Goal: Information Seeking & Learning: Learn about a topic

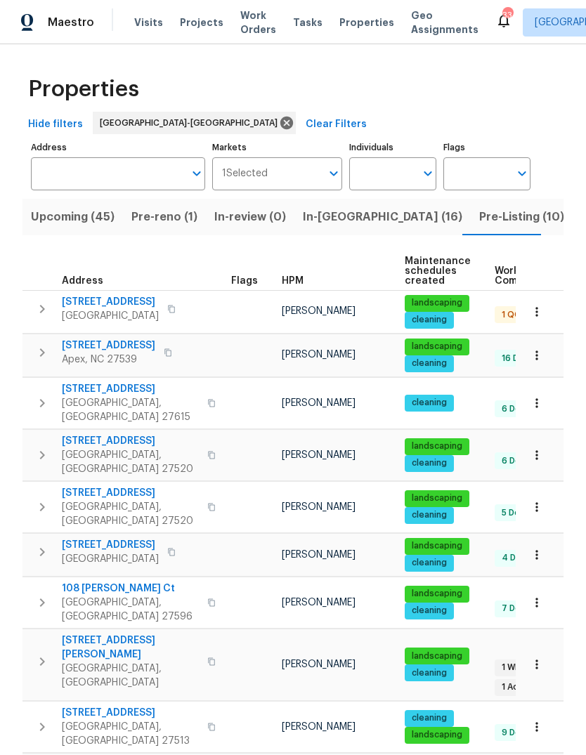
click at [479, 220] on span "Pre-Listing (10)" at bounding box center [521, 217] width 85 height 20
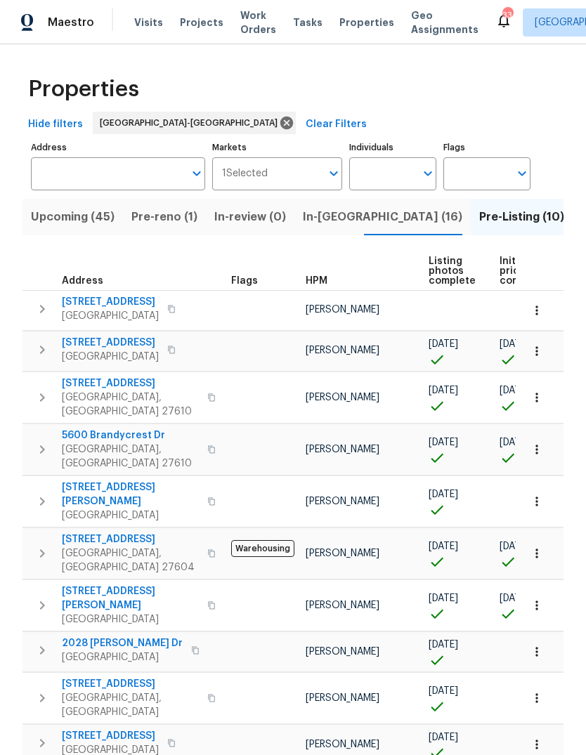
click at [43, 348] on icon "button" at bounding box center [42, 350] width 5 height 8
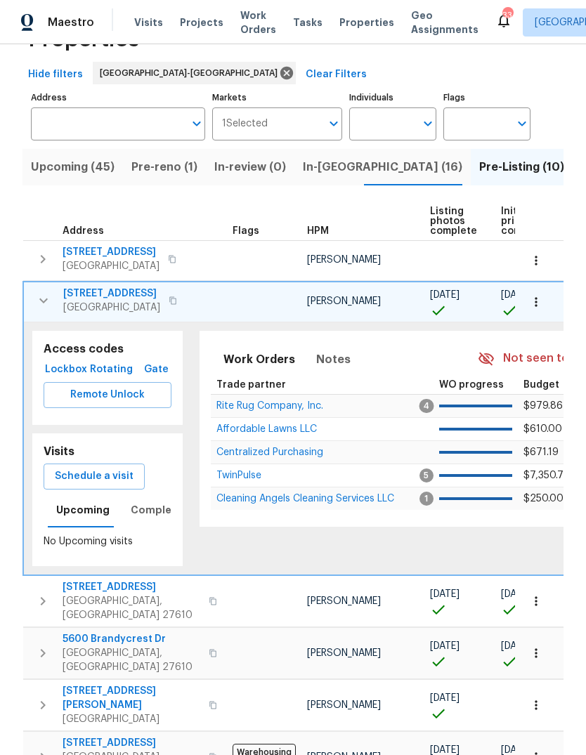
scroll to position [101, 0]
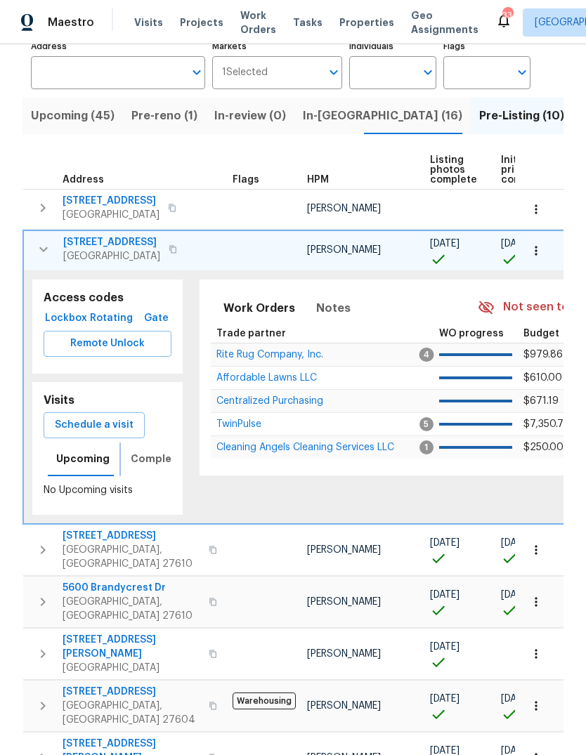
click at [145, 456] on span "Completed" at bounding box center [160, 459] width 59 height 18
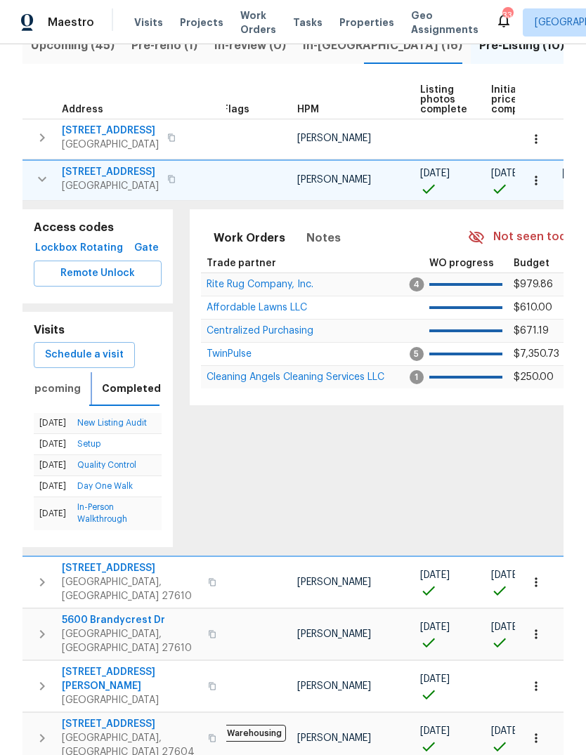
scroll to position [0, 8]
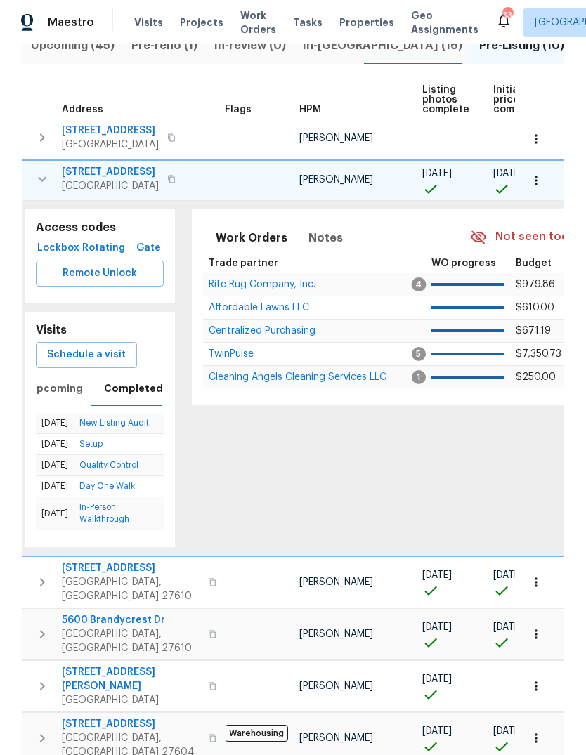
click at [124, 469] on link "Quality Control" at bounding box center [108, 465] width 59 height 8
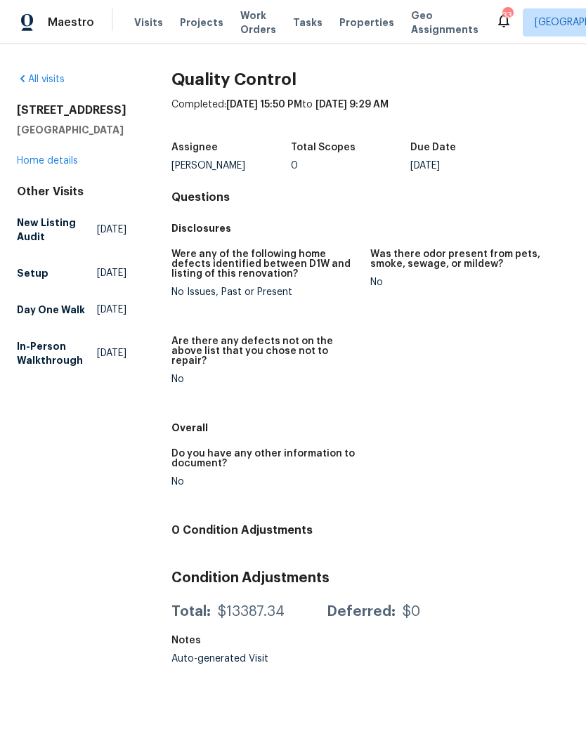
click at [46, 158] on link "Home details" at bounding box center [47, 161] width 61 height 10
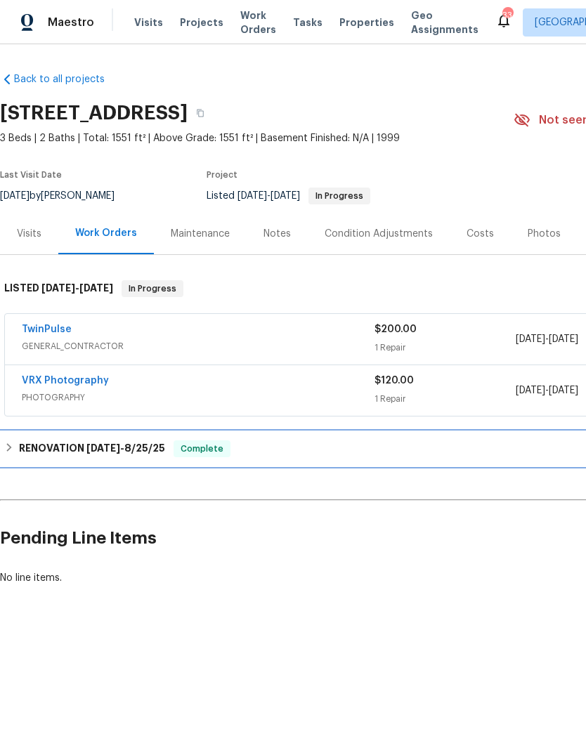
click at [7, 441] on div "RENOVATION 8/18/25 - 8/25/25 Complete" at bounding box center [396, 448] width 785 height 17
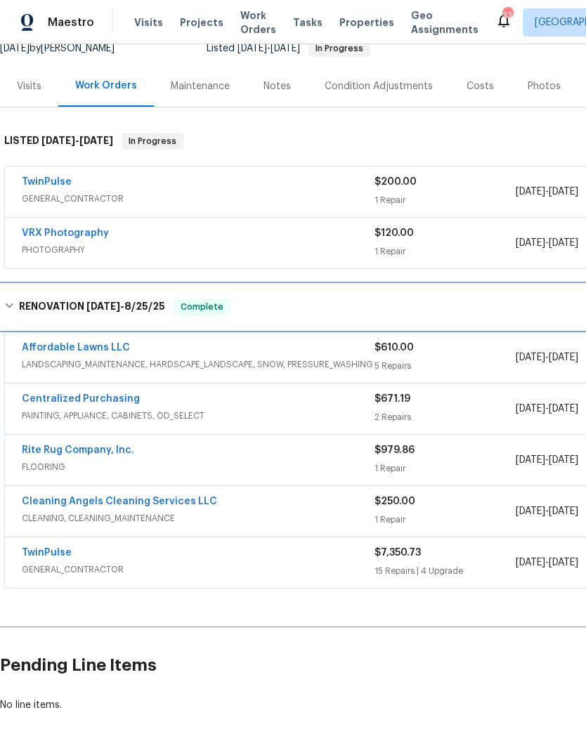
scroll to position [147, 0]
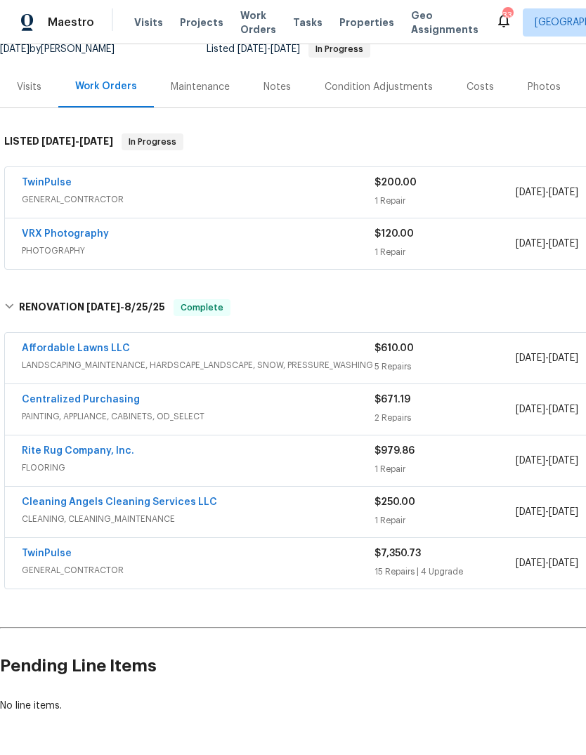
click at [61, 549] on link "TwinPulse" at bounding box center [47, 554] width 50 height 10
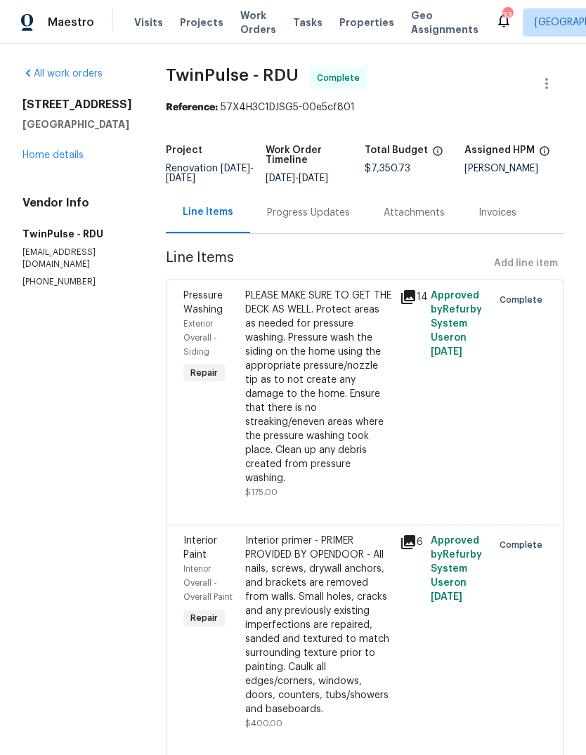
click at [351, 24] on span "Properties" at bounding box center [366, 22] width 55 height 14
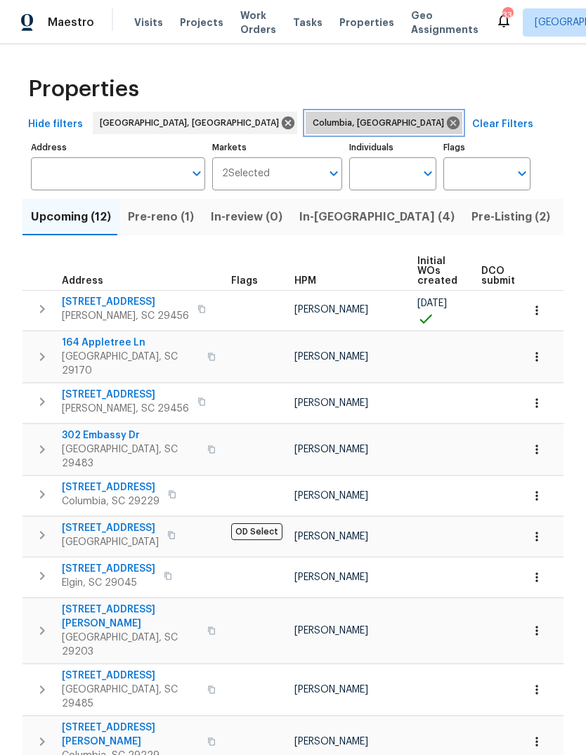
click at [447, 123] on icon at bounding box center [453, 123] width 13 height 13
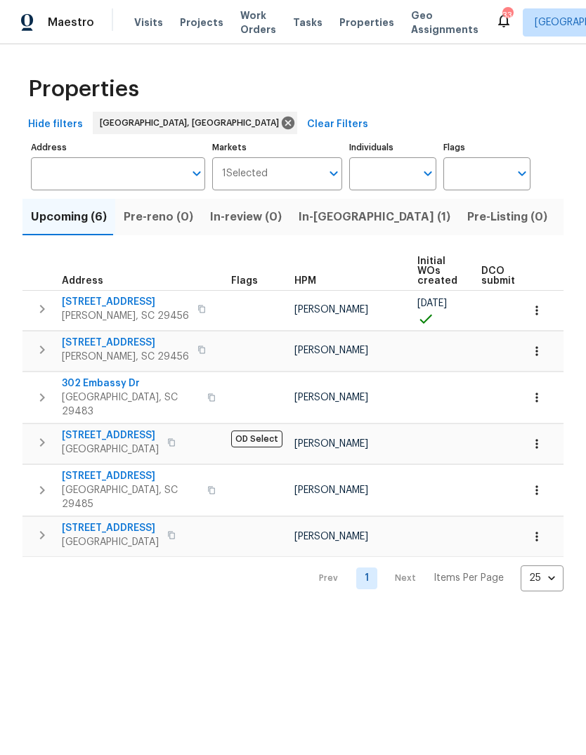
click at [164, 173] on input "Address" at bounding box center [107, 173] width 153 height 33
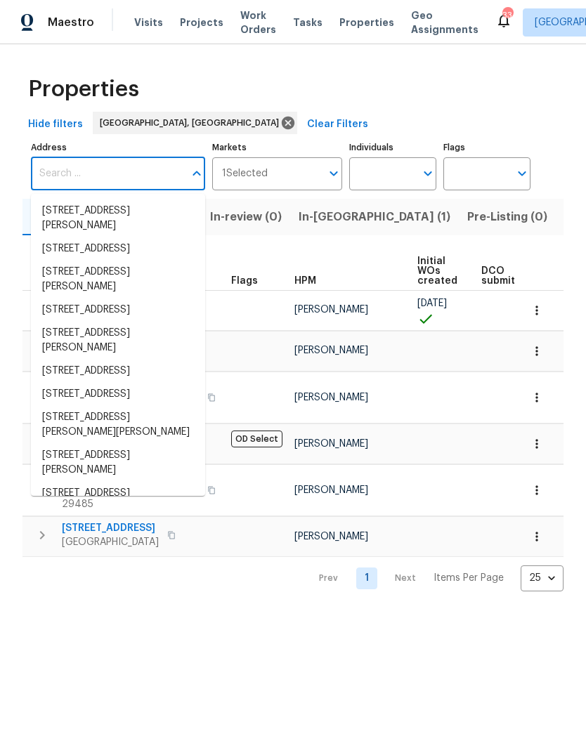
click at [314, 166] on input "Markets" at bounding box center [295, 173] width 54 height 33
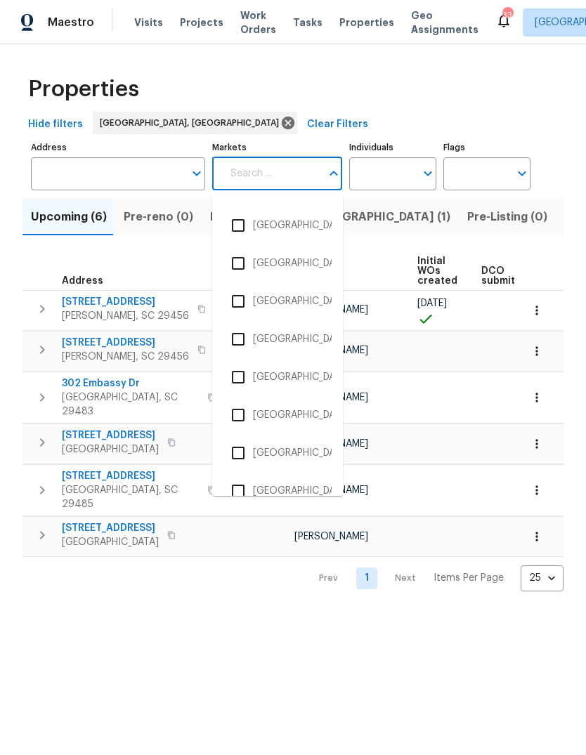
scroll to position [2285, 0]
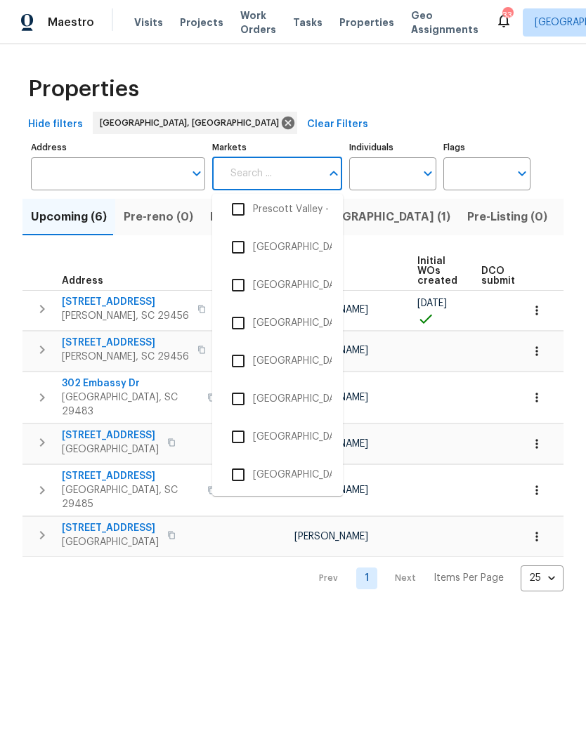
click at [247, 280] on input "checkbox" at bounding box center [238, 285] width 30 height 30
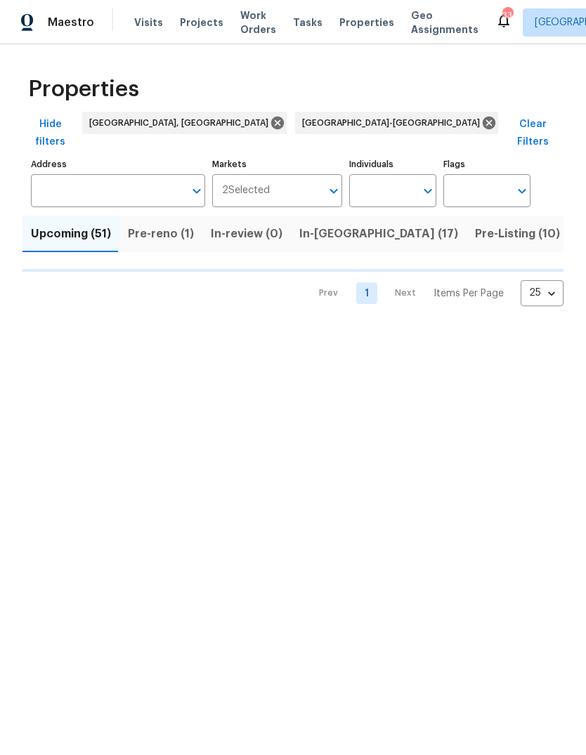
click at [372, 83] on div "Properties" at bounding box center [292, 89] width 541 height 45
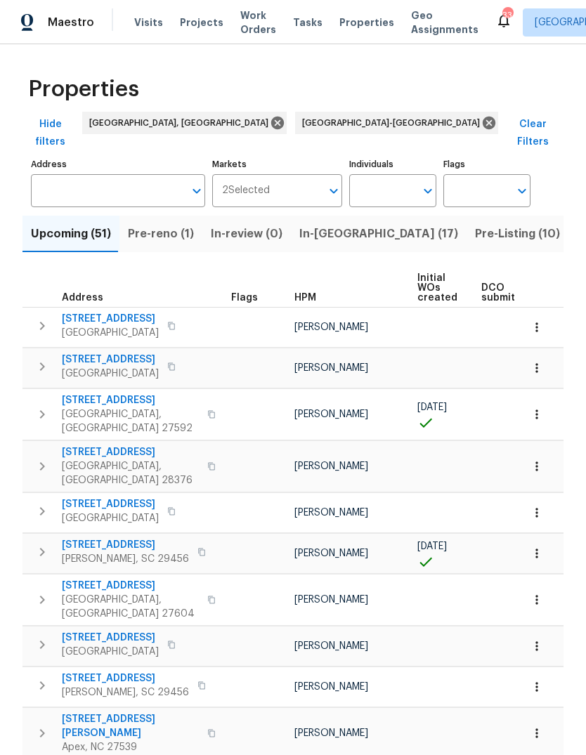
click at [466, 216] on button "Pre-Listing (10)" at bounding box center [517, 234] width 102 height 37
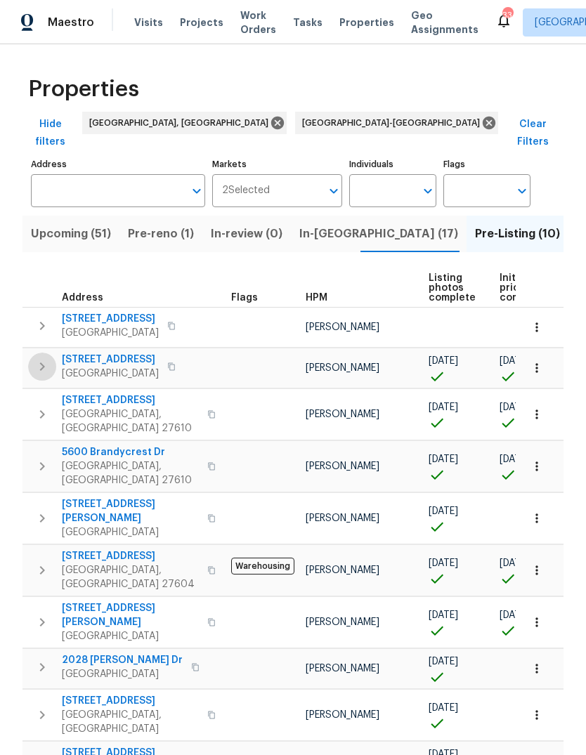
click at [45, 358] on icon "button" at bounding box center [42, 366] width 17 height 17
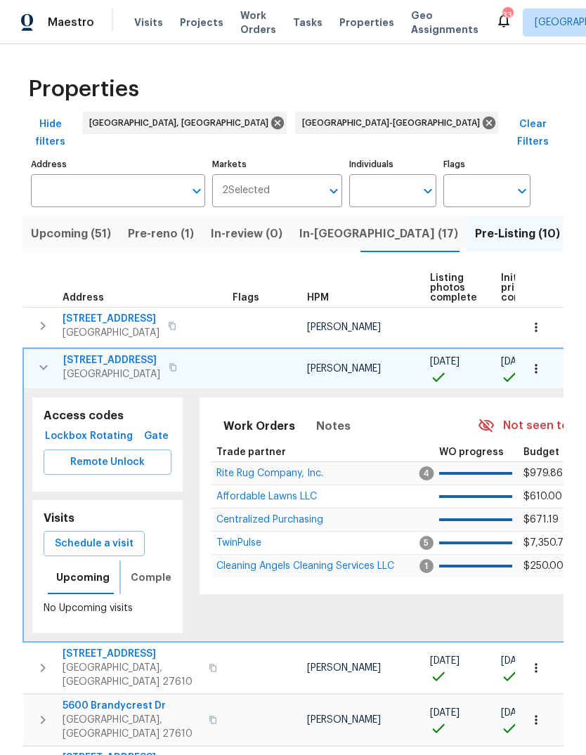
click at [156, 569] on span "Completed" at bounding box center [160, 578] width 59 height 18
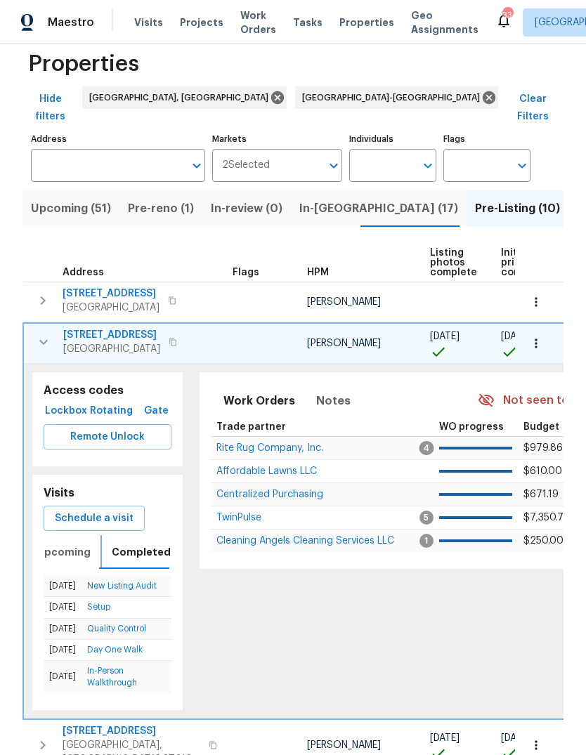
scroll to position [28, 0]
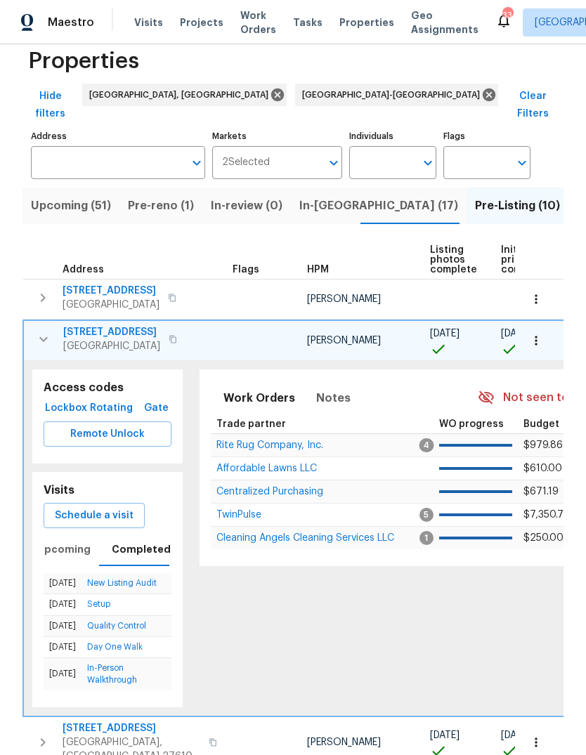
click at [138, 622] on link "Quality Control" at bounding box center [116, 626] width 59 height 8
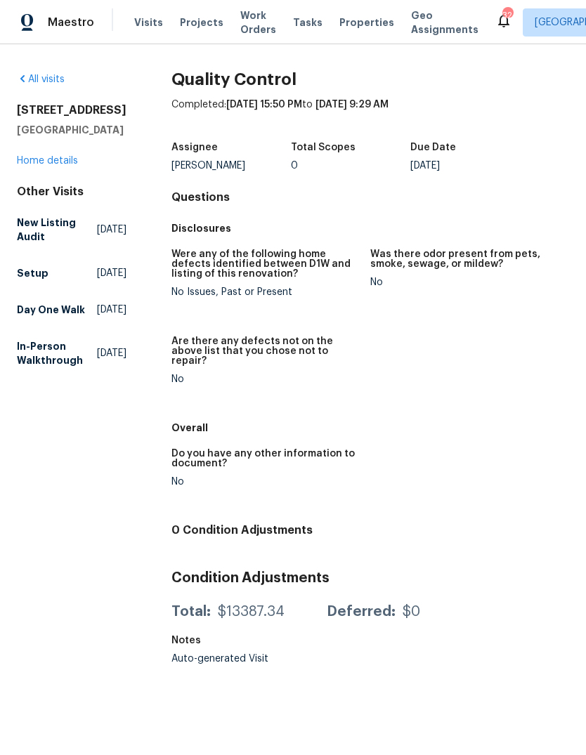
click at [42, 152] on div "105 Redbay Ln Clayton, NC 27527 Home details" at bounding box center [72, 135] width 110 height 65
click at [46, 161] on link "Home details" at bounding box center [47, 161] width 61 height 10
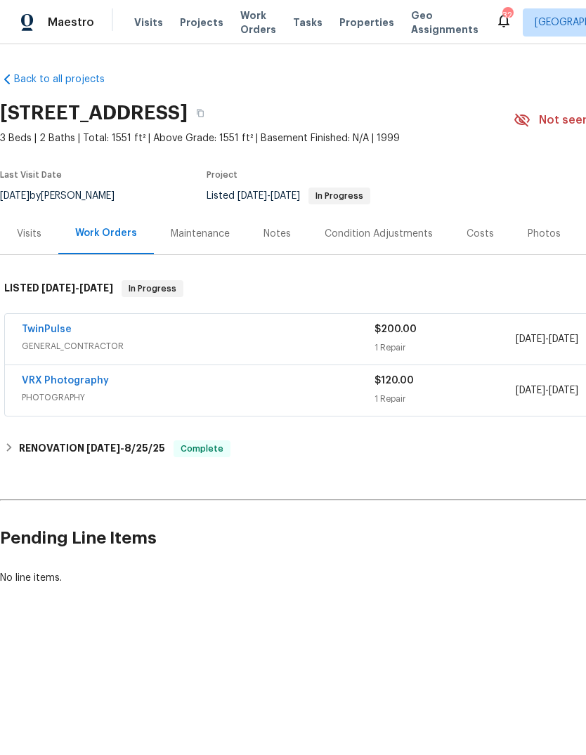
click at [546, 234] on div "Photos" at bounding box center [544, 234] width 33 height 14
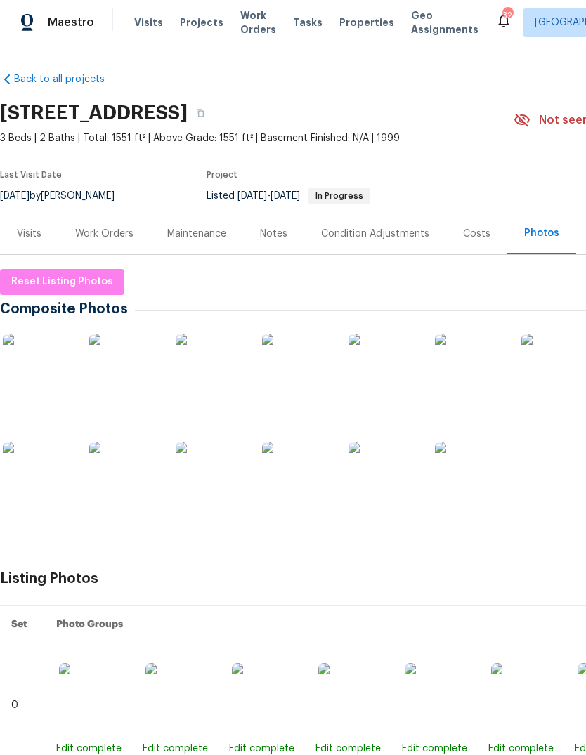
click at [110, 243] on div "Work Orders" at bounding box center [104, 233] width 92 height 41
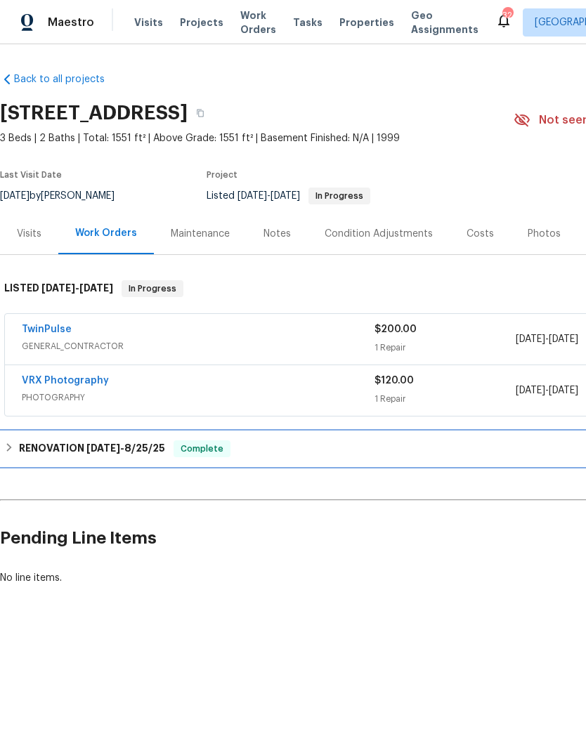
click at [15, 445] on div "RENOVATION 8/18/25 - 8/25/25 Complete" at bounding box center [396, 448] width 785 height 17
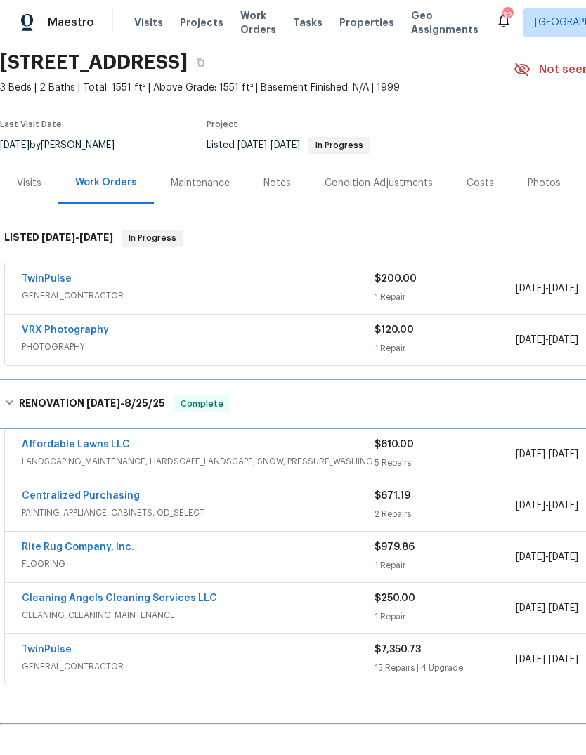
scroll to position [51, 0]
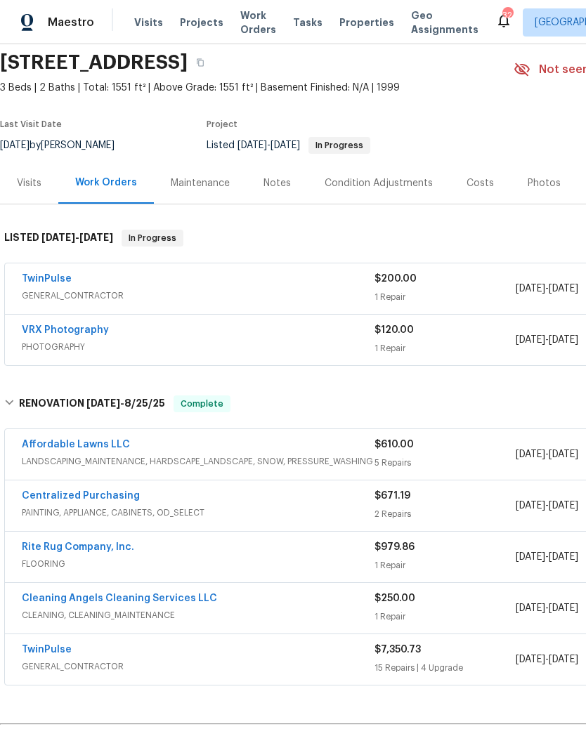
click at [26, 183] on div "Visits" at bounding box center [29, 183] width 25 height 14
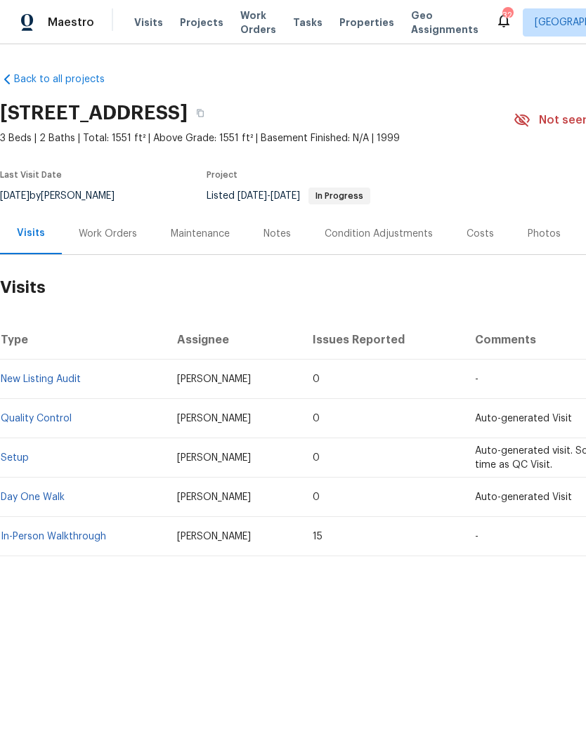
click at [32, 414] on link "Quality Control" at bounding box center [36, 419] width 71 height 10
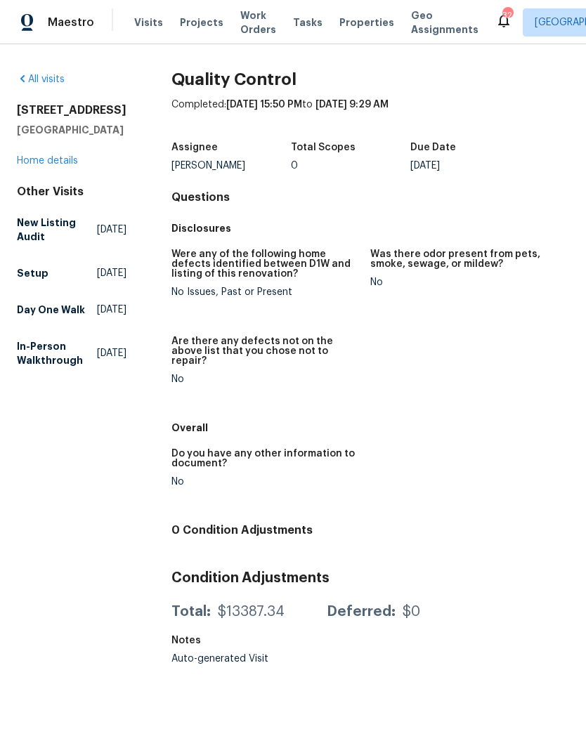
click at [53, 163] on link "Home details" at bounding box center [47, 161] width 61 height 10
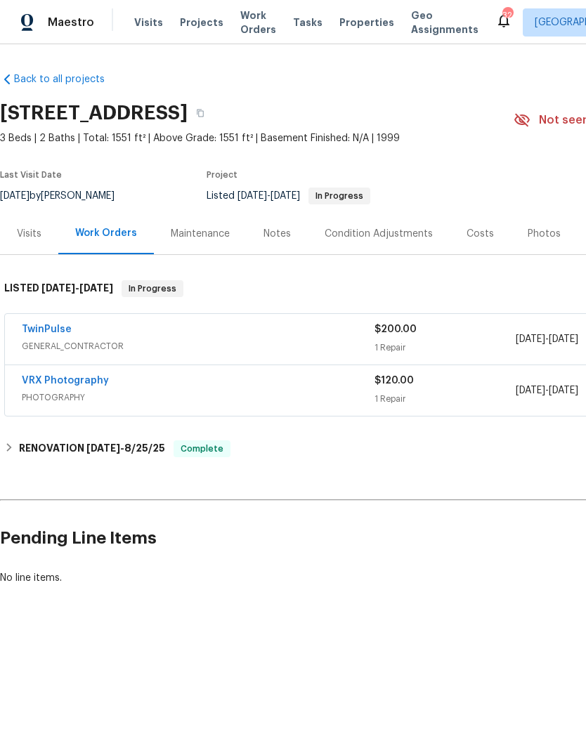
click at [48, 325] on link "TwinPulse" at bounding box center [47, 330] width 50 height 10
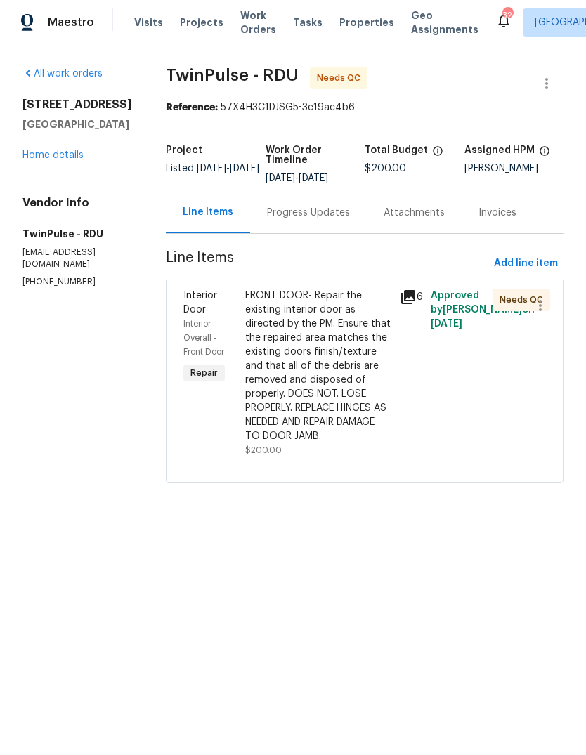
click at [56, 156] on link "Home details" at bounding box center [52, 155] width 61 height 10
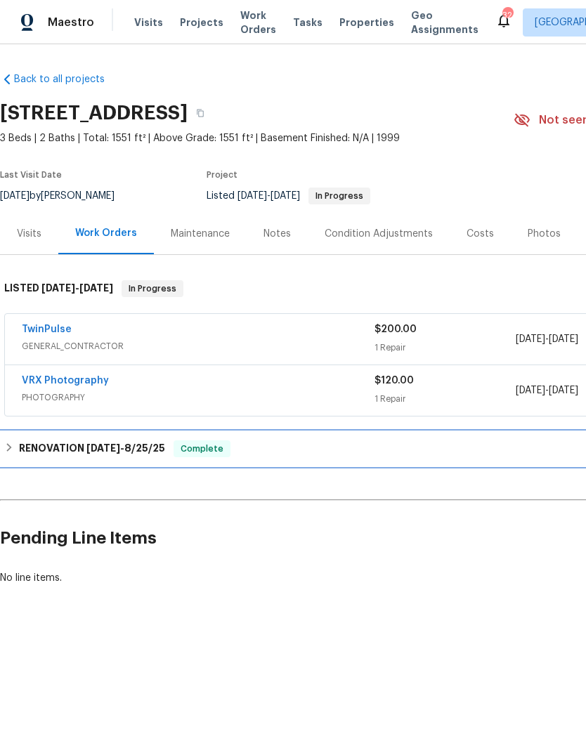
click at [10, 447] on icon at bounding box center [9, 447] width 5 height 8
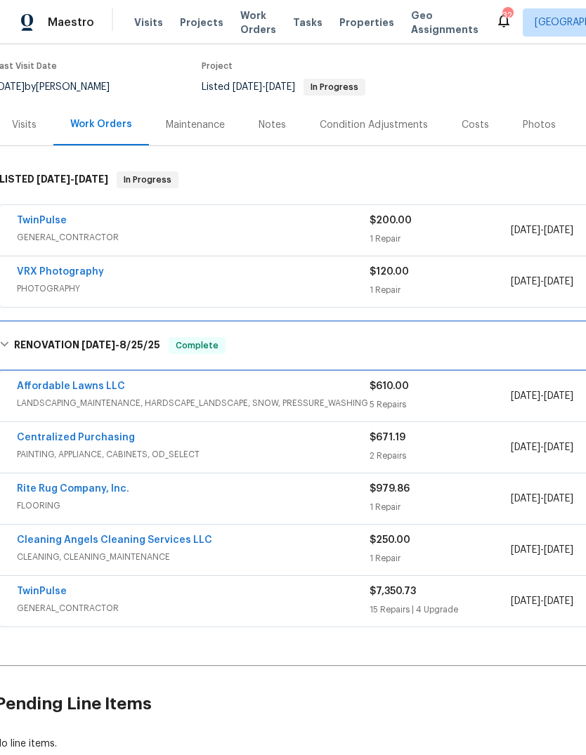
scroll to position [109, 4]
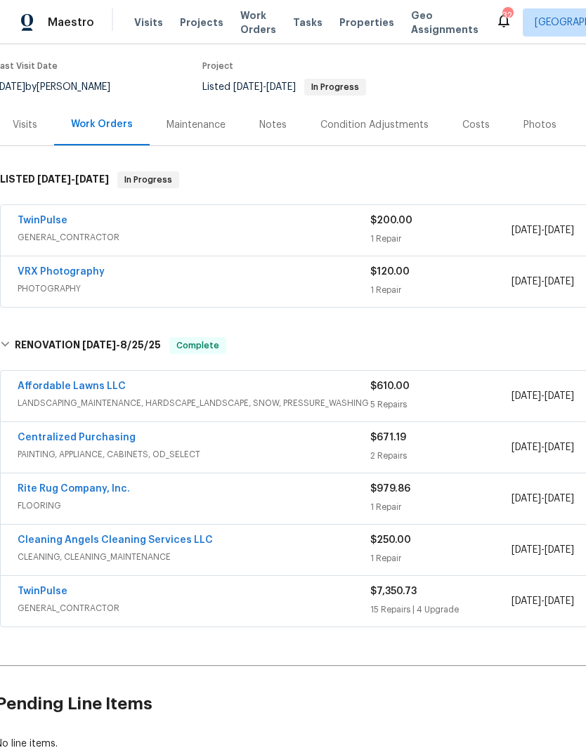
click at [48, 579] on div "TwinPulse GENERAL_CONTRACTOR $7,350.73 15 Repairs | 4 Upgrade 8/18/2025 - 8/22/…" at bounding box center [393, 601] width 784 height 51
click at [51, 591] on link "TwinPulse" at bounding box center [43, 592] width 50 height 10
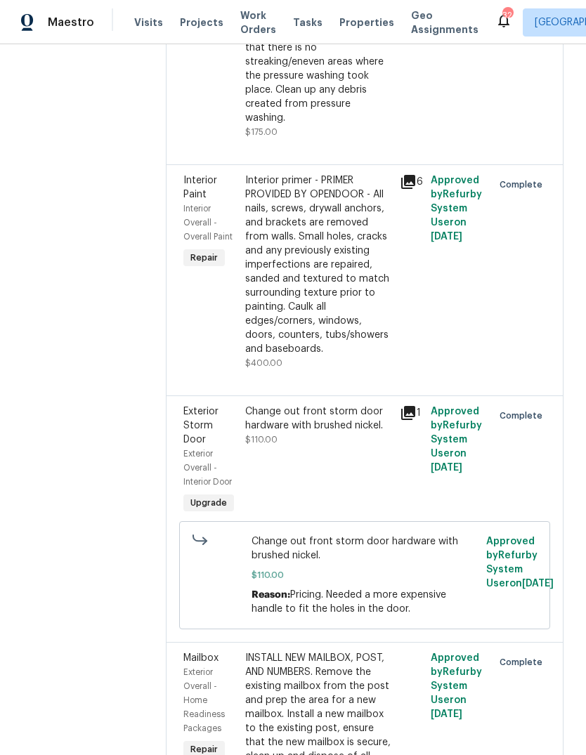
scroll to position [333, 0]
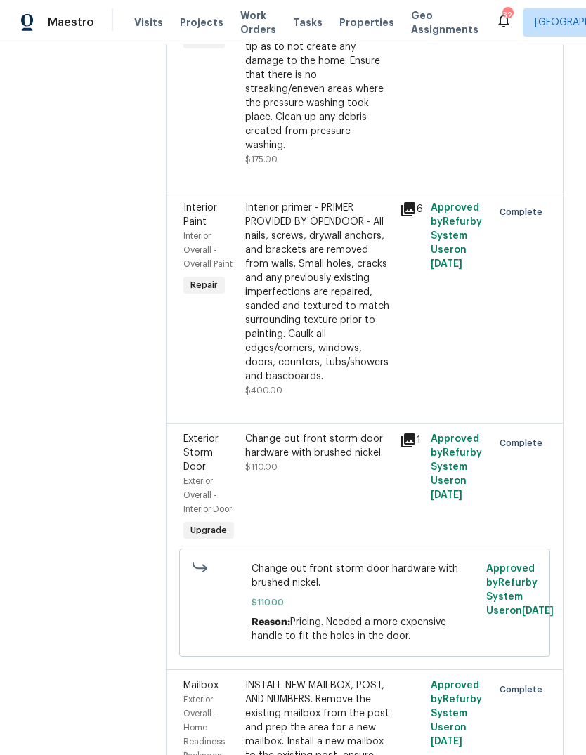
click at [322, 298] on div "Interior primer - PRIMER PROVIDED BY OPENDOOR - All nails, screws, drywall anch…" at bounding box center [318, 292] width 146 height 183
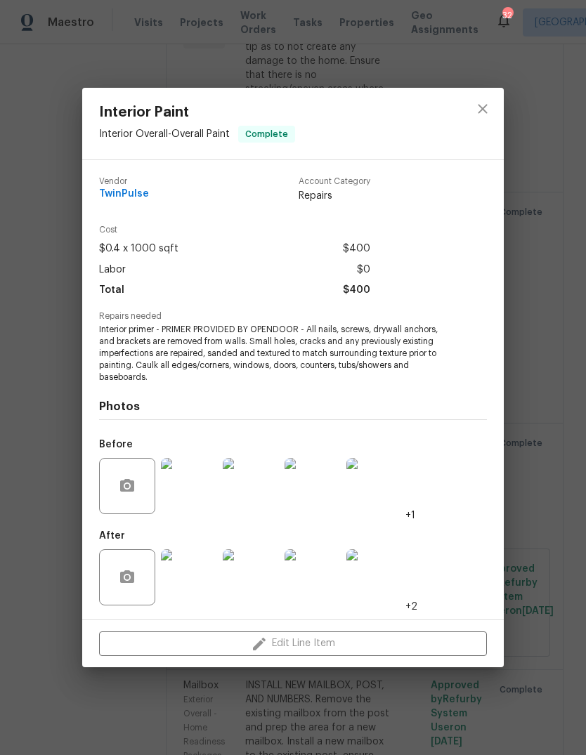
click at [195, 488] on img at bounding box center [189, 486] width 56 height 56
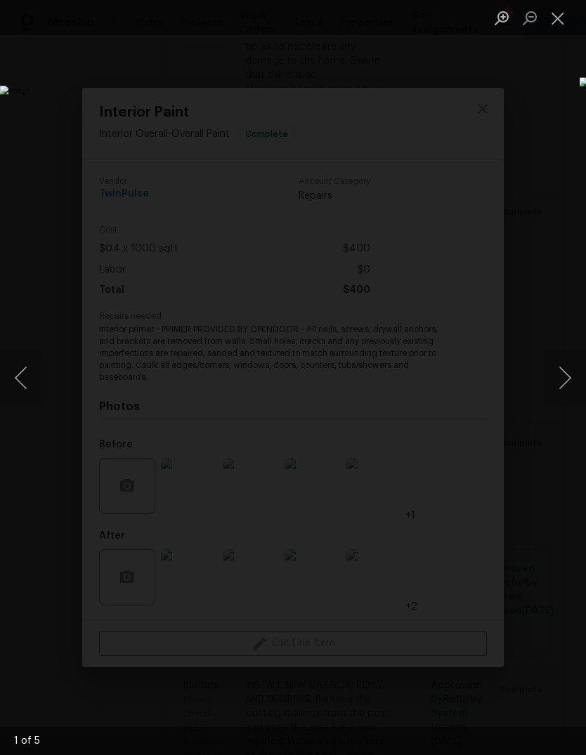
click at [566, 374] on button "Next image" at bounding box center [565, 378] width 42 height 56
click at [563, 380] on button "Next image" at bounding box center [565, 378] width 42 height 56
click at [564, 13] on button "Close lightbox" at bounding box center [558, 18] width 28 height 25
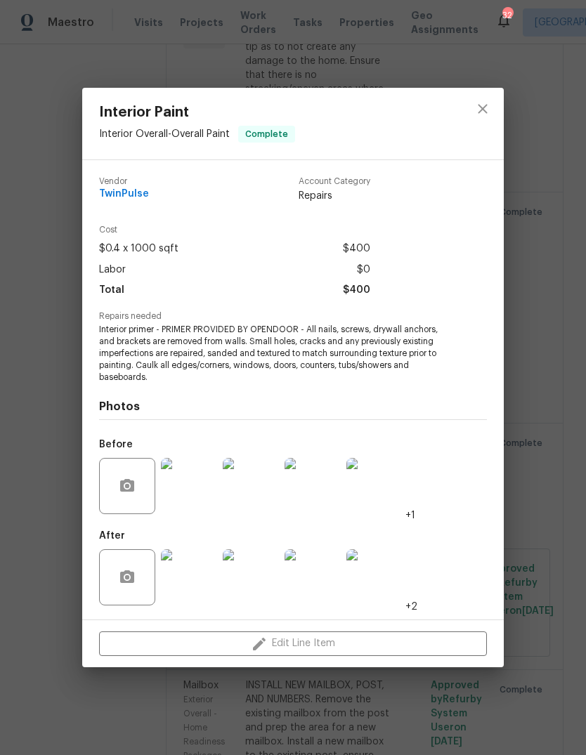
click at [201, 569] on img at bounding box center [189, 577] width 56 height 56
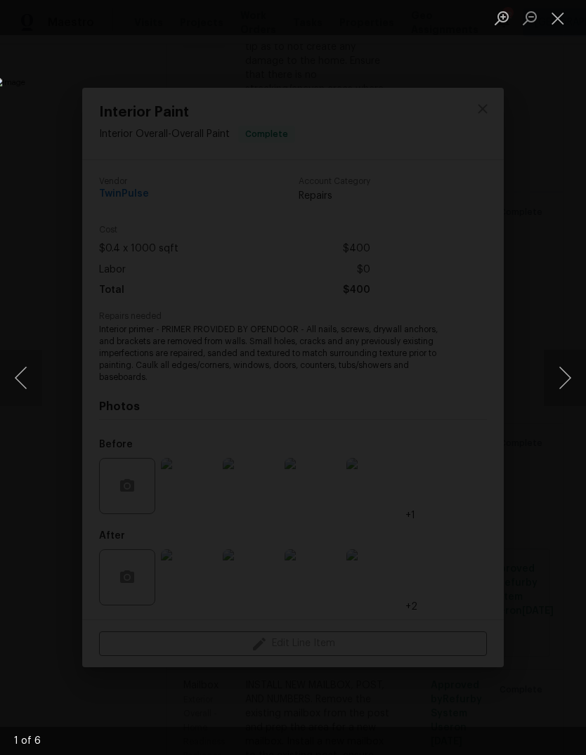
click at [569, 362] on button "Next image" at bounding box center [565, 378] width 42 height 56
click at [557, 14] on button "Close lightbox" at bounding box center [558, 18] width 28 height 25
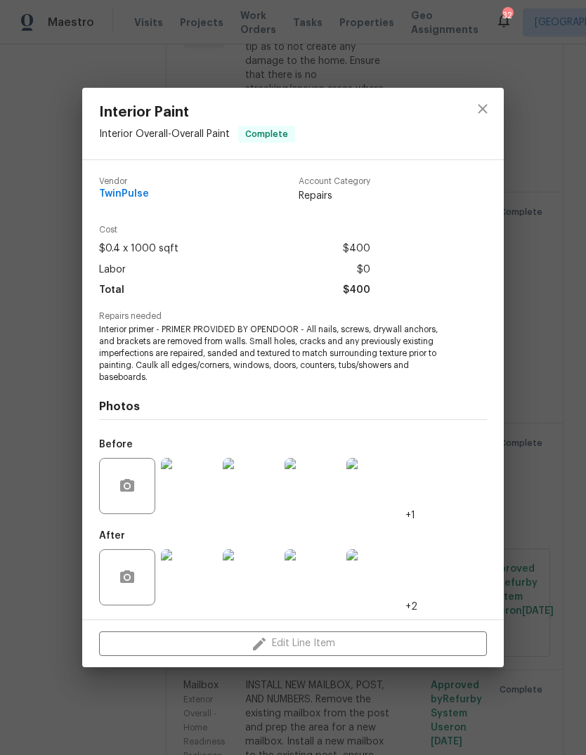
click at [197, 583] on img at bounding box center [189, 577] width 56 height 56
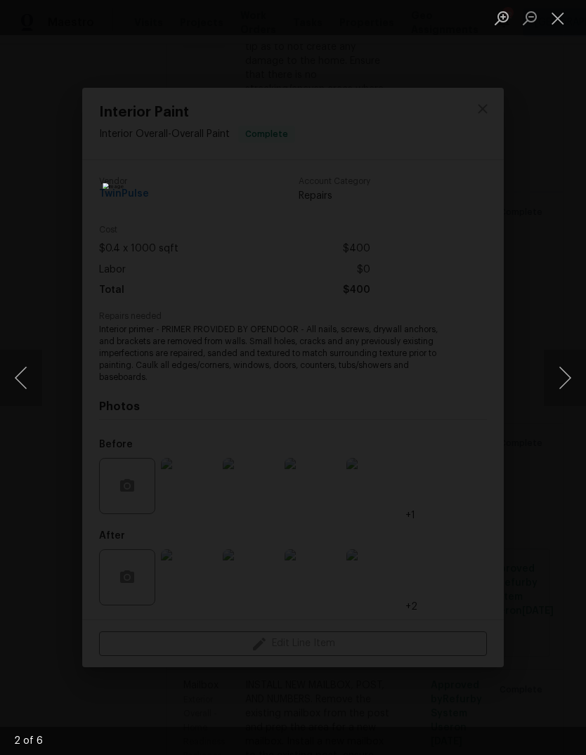
click at [563, 371] on button "Next image" at bounding box center [565, 378] width 42 height 56
click at [561, 374] on button "Next image" at bounding box center [565, 378] width 42 height 56
click at [563, 372] on button "Next image" at bounding box center [565, 378] width 42 height 56
click at [562, 13] on button "Close lightbox" at bounding box center [558, 18] width 28 height 25
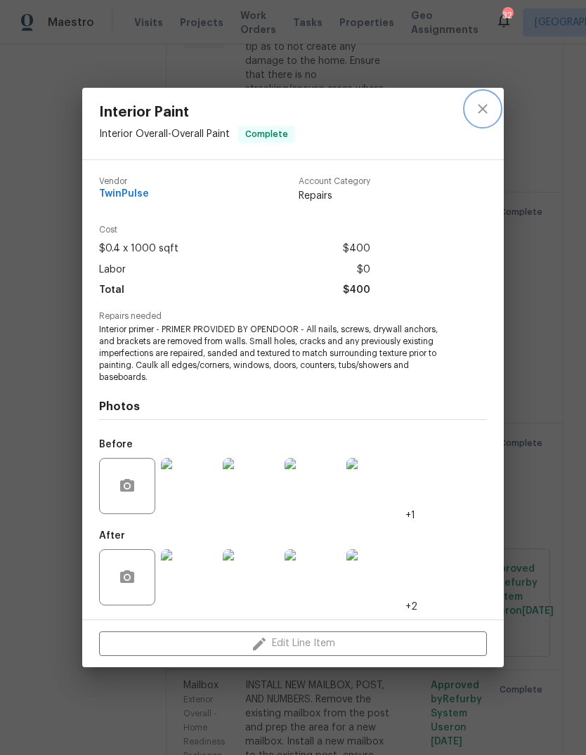
click at [485, 107] on icon "close" at bounding box center [482, 108] width 17 height 17
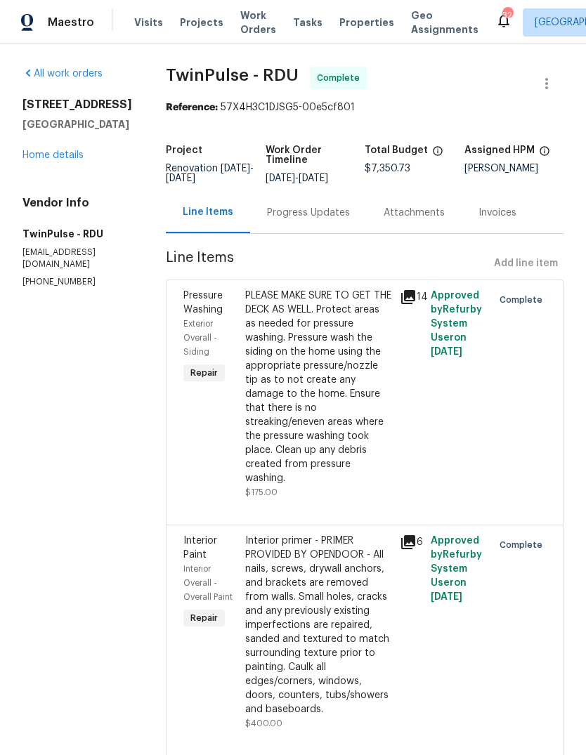
scroll to position [0, 0]
click at [313, 220] on div "Progress Updates" at bounding box center [308, 213] width 83 height 14
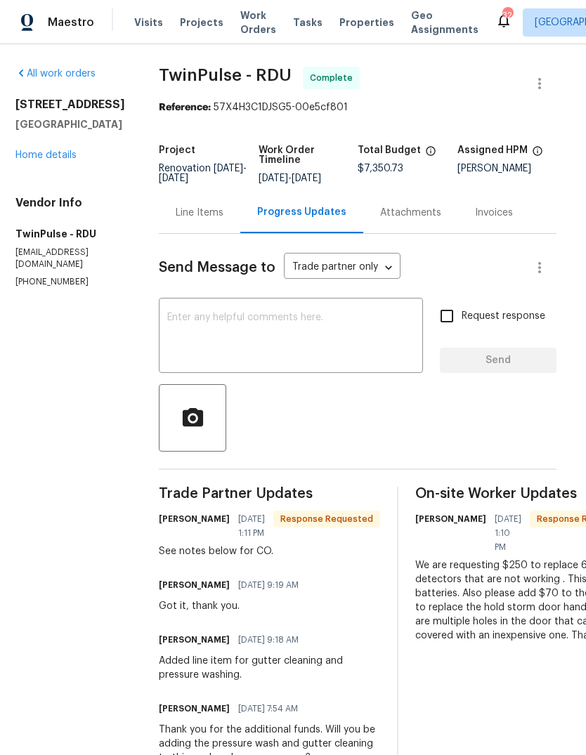
scroll to position [0, 7]
click at [211, 220] on div "Line Items" at bounding box center [200, 213] width 48 height 14
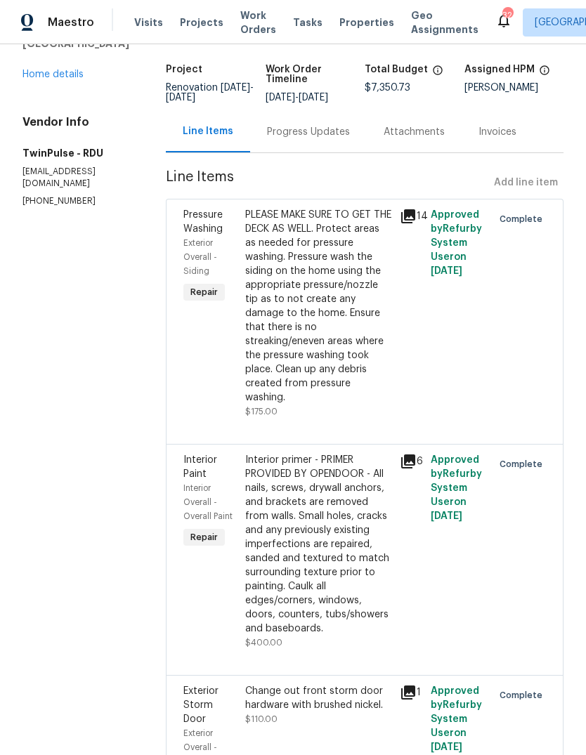
scroll to position [98, 0]
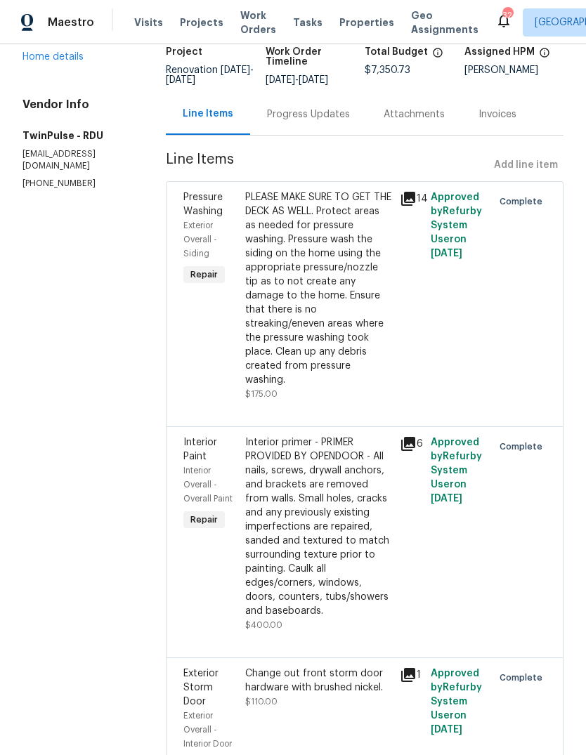
click at [317, 545] on div "Interior primer - PRIMER PROVIDED BY OPENDOOR - All nails, screws, drywall anch…" at bounding box center [318, 526] width 146 height 183
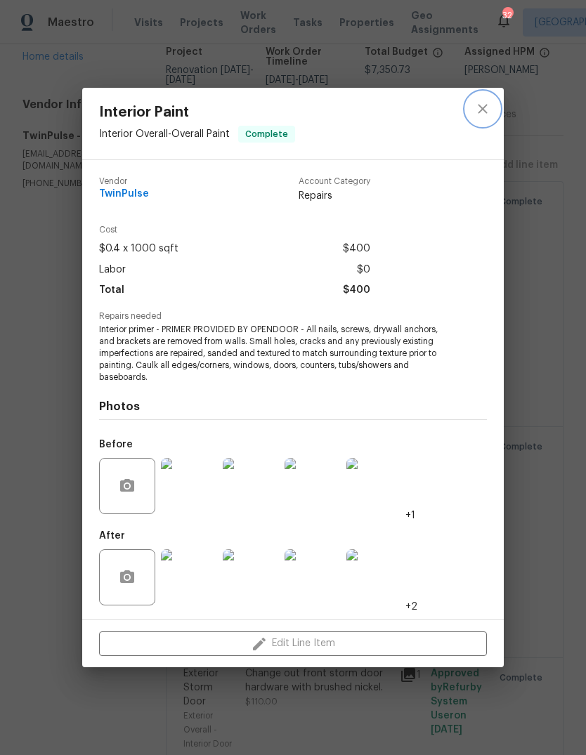
click at [486, 106] on icon "close" at bounding box center [482, 108] width 17 height 17
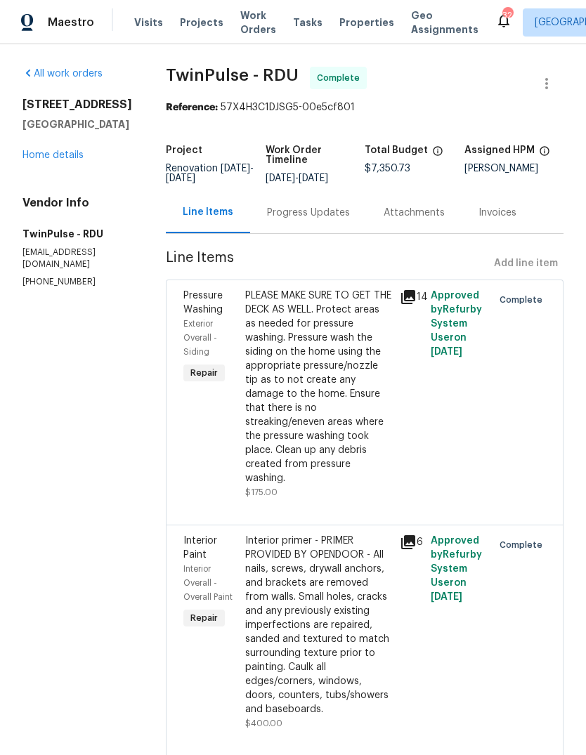
scroll to position [0, 0]
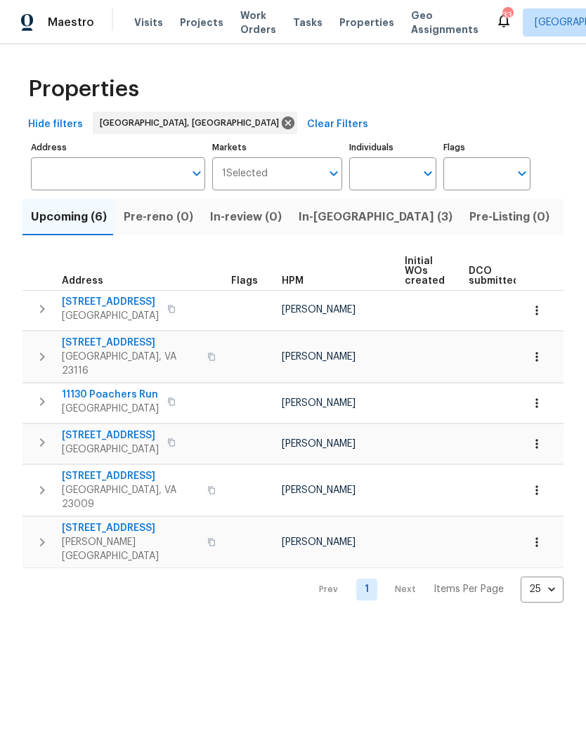
click at [343, 75] on div "Properties" at bounding box center [292, 89] width 541 height 45
click at [321, 214] on span "In-reno (3)" at bounding box center [376, 217] width 154 height 20
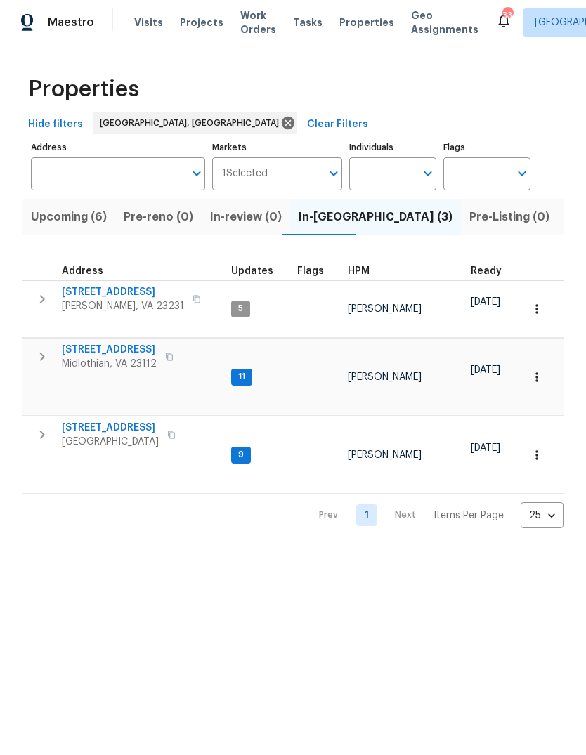
click at [469, 222] on span "Pre-Listing (0)" at bounding box center [509, 217] width 80 height 20
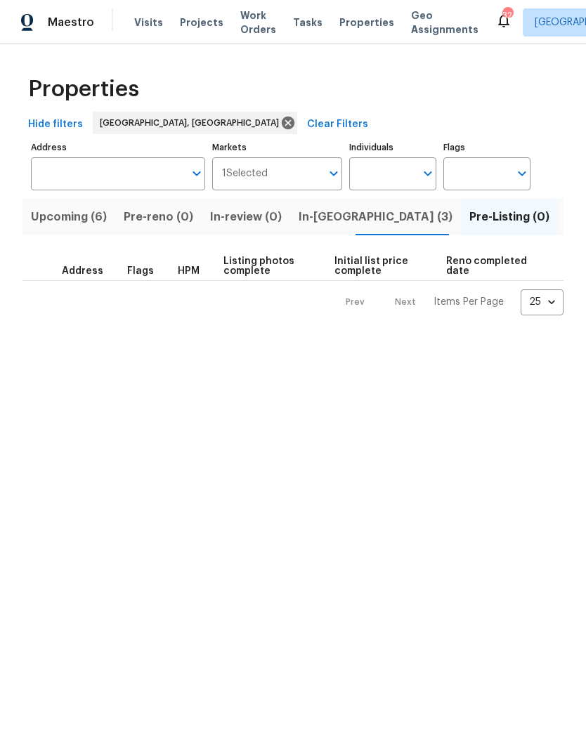
click at [342, 80] on div "Properties" at bounding box center [292, 89] width 541 height 45
click at [328, 222] on span "In-reno (3)" at bounding box center [376, 217] width 154 height 20
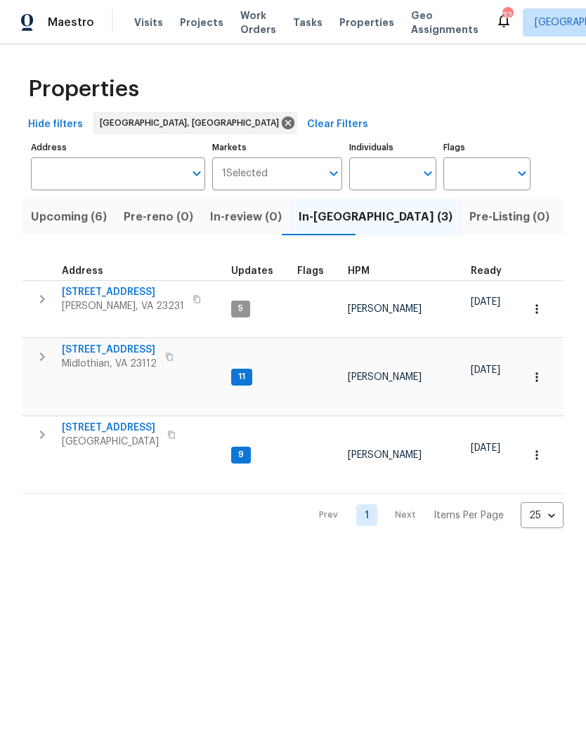
click at [30, 303] on button "button" at bounding box center [42, 299] width 28 height 28
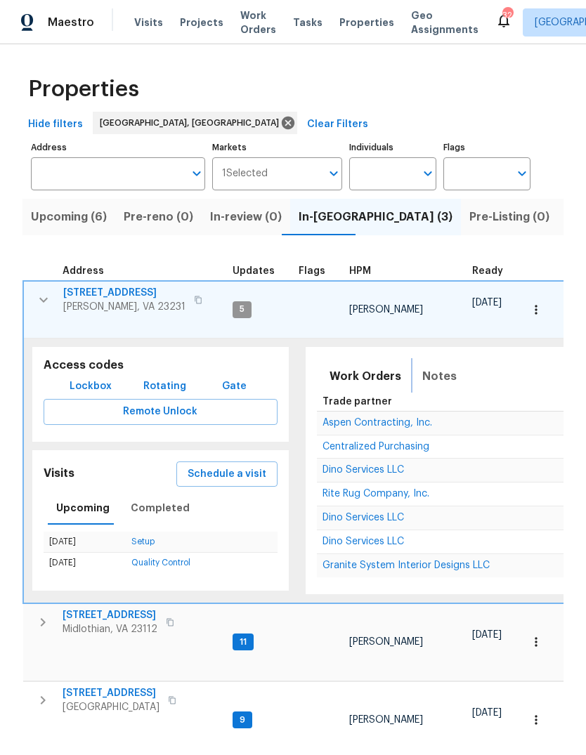
click at [433, 367] on span "Notes" at bounding box center [439, 377] width 34 height 20
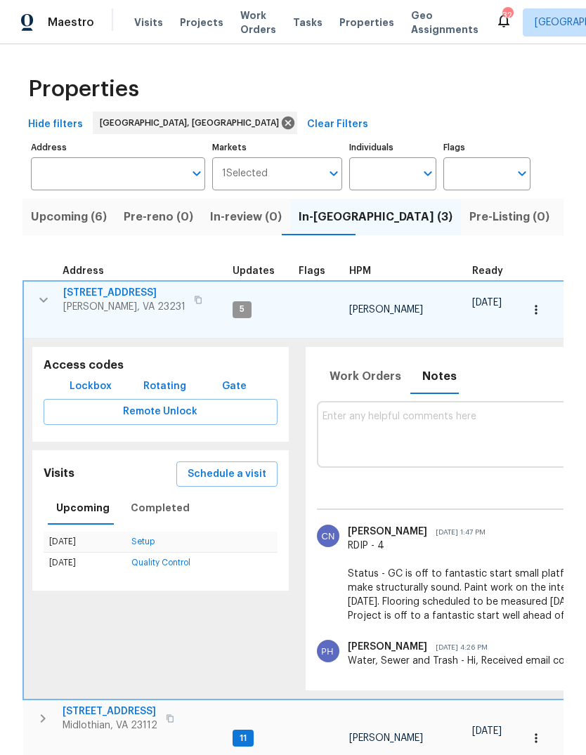
click at [39, 301] on icon "button" at bounding box center [43, 299] width 17 height 17
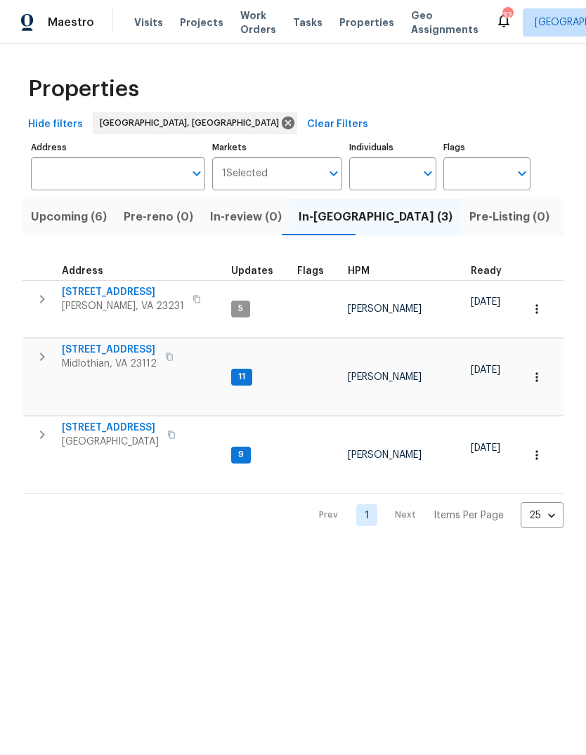
click at [300, 25] on span "Tasks" at bounding box center [308, 23] width 30 height 10
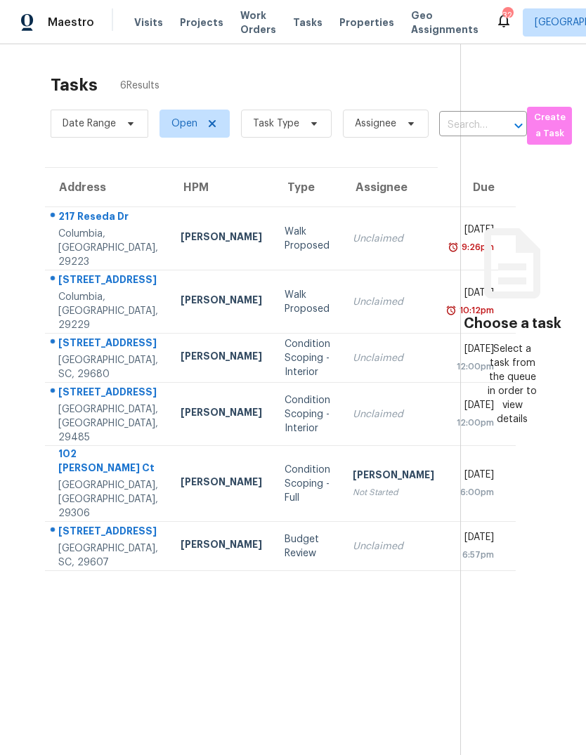
scroll to position [2, 0]
